Goal: Task Accomplishment & Management: Use online tool/utility

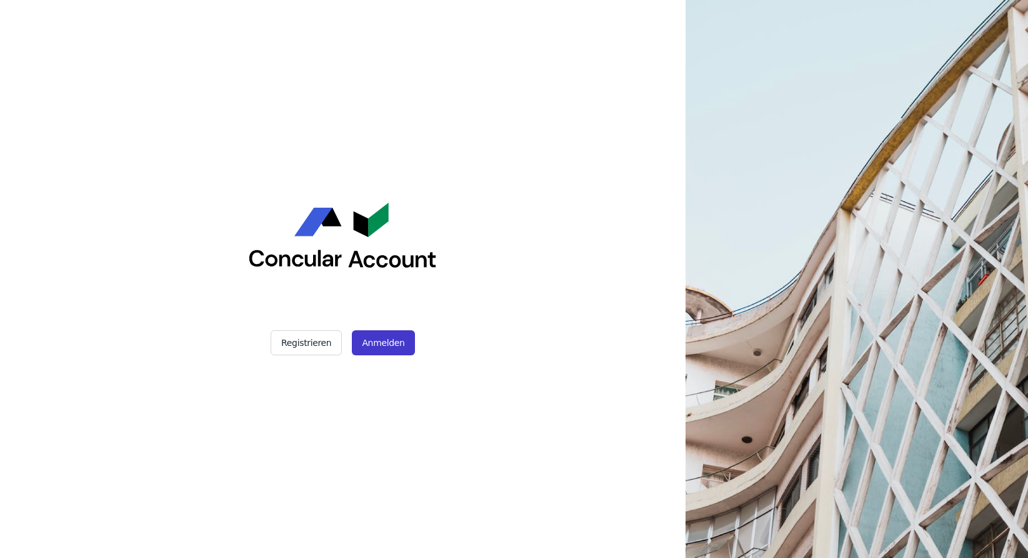
click at [404, 341] on button "Anmelden" at bounding box center [383, 342] width 63 height 25
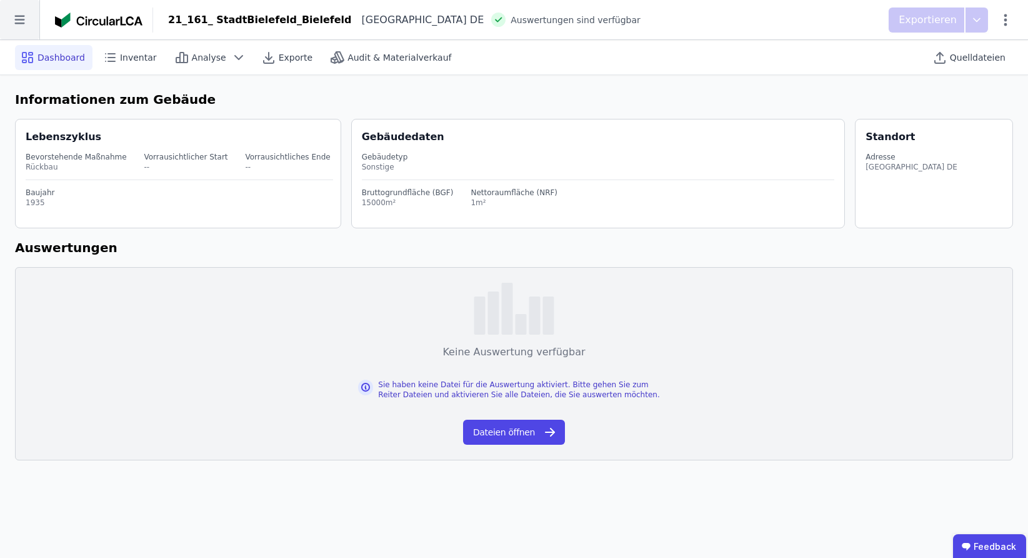
click at [21, 24] on icon at bounding box center [19, 19] width 39 height 39
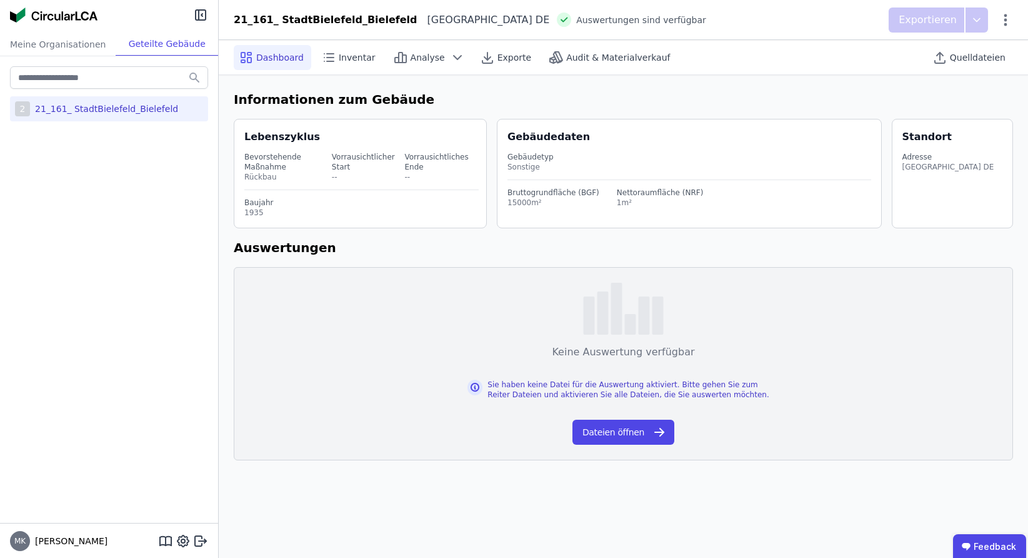
click at [65, 101] on div "2 21_161_ StadtBielefeld_Bielefeld" at bounding box center [109, 108] width 198 height 25
click at [411, 58] on span "Analyse" at bounding box center [428, 57] width 34 height 13
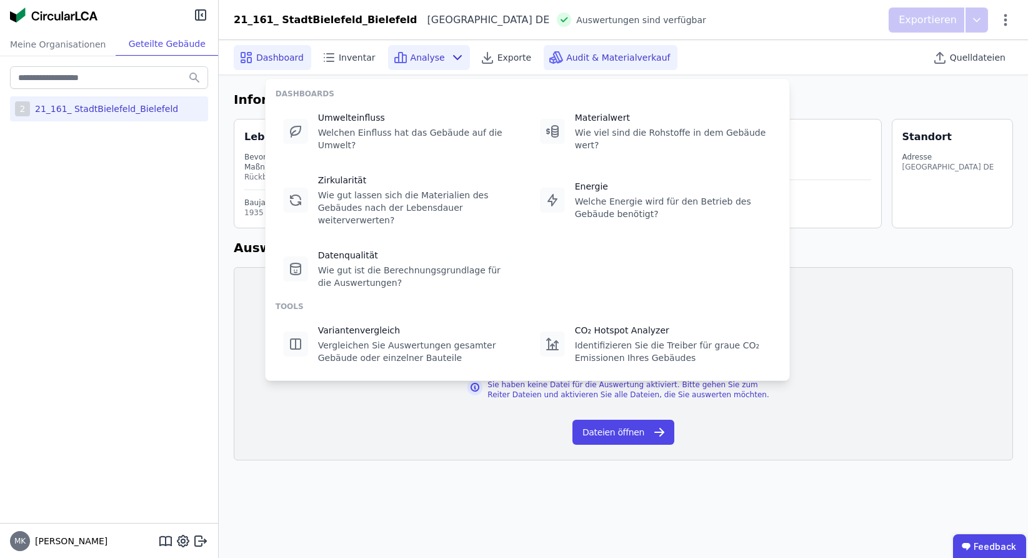
click at [581, 63] on span "Audit & Materialverkauf" at bounding box center [618, 57] width 104 height 13
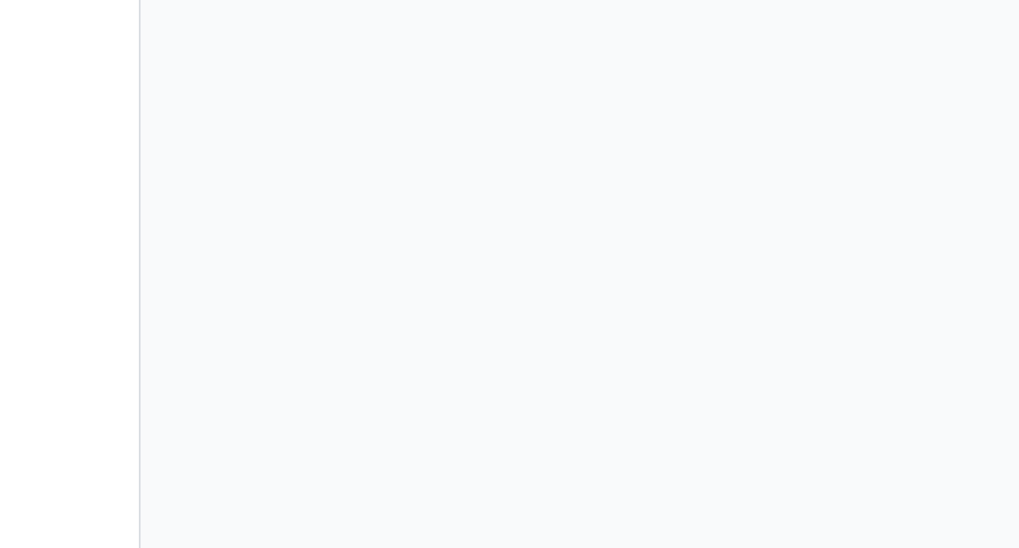
scroll to position [44, 0]
